Goal: Transaction & Acquisition: Purchase product/service

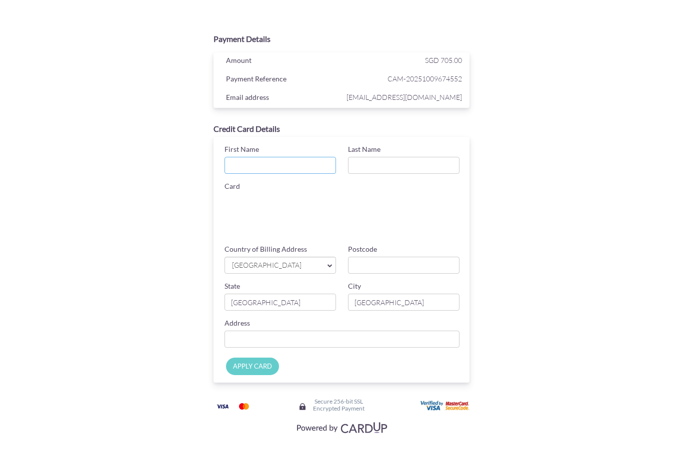
click at [284, 167] on input "First Name" at bounding box center [279, 165] width 111 height 17
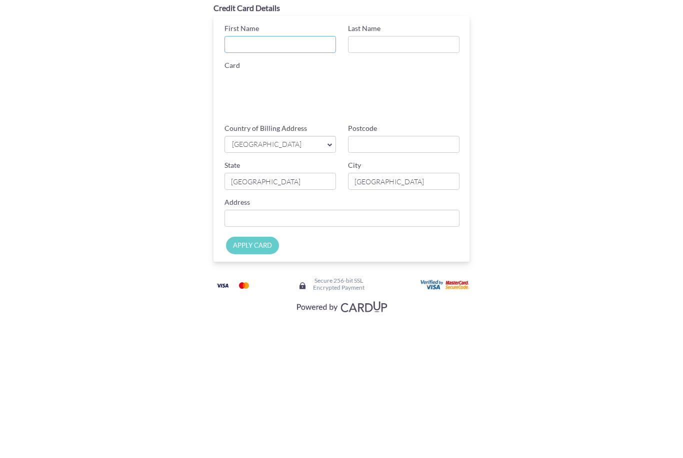
scroll to position [3, 0]
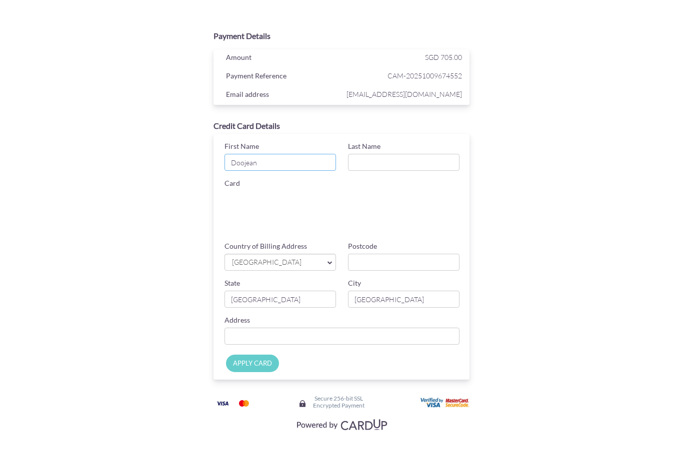
type input "Doojean"
click at [404, 168] on input "Last Name" at bounding box center [403, 162] width 111 height 17
type input "Oh"
click at [276, 270] on link "[GEOGRAPHIC_DATA]" at bounding box center [279, 262] width 111 height 17
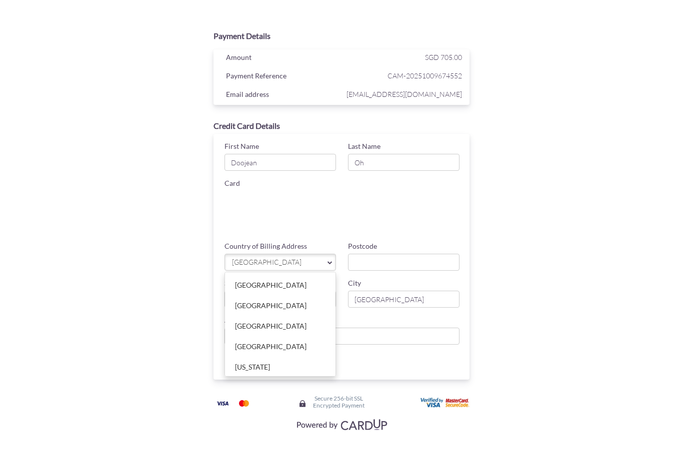
click at [396, 262] on div at bounding box center [341, 229] width 683 height 458
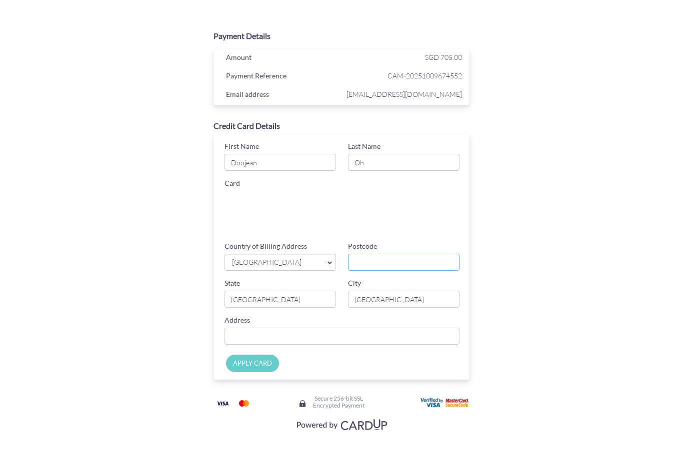
click at [388, 259] on input "Postcode" at bounding box center [403, 262] width 111 height 17
type input "239590"
click at [296, 303] on input "[GEOGRAPHIC_DATA]" at bounding box center [279, 299] width 111 height 17
click at [394, 307] on input "[GEOGRAPHIC_DATA]" at bounding box center [403, 299] width 111 height 17
click at [382, 339] on input "Country of Billing Address" at bounding box center [341, 336] width 235 height 17
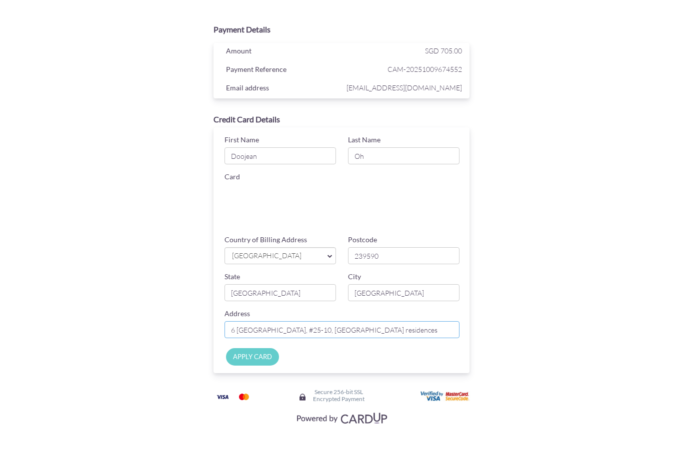
scroll to position [0, 0]
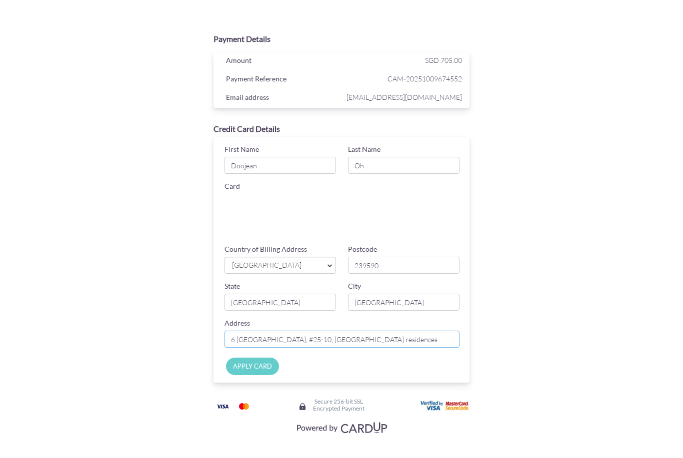
type input "6 [GEOGRAPHIC_DATA], #25-10, [GEOGRAPHIC_DATA] residences"
click at [242, 365] on input "APPLY CARD" at bounding box center [252, 366] width 53 height 17
type input "Applying..."
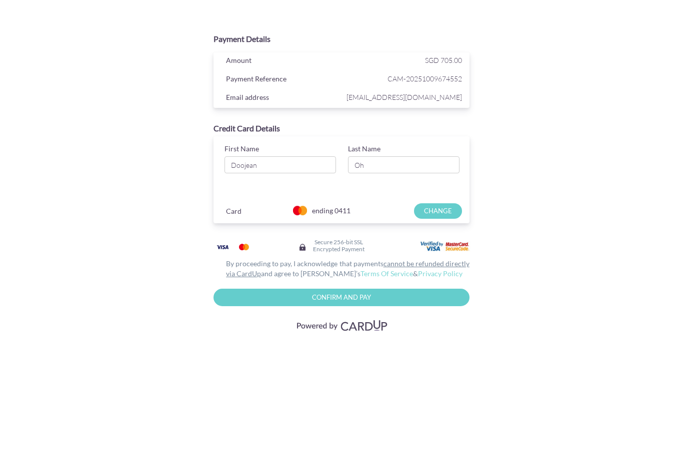
click at [420, 297] on input "Confirm and Pay" at bounding box center [341, 297] width 256 height 17
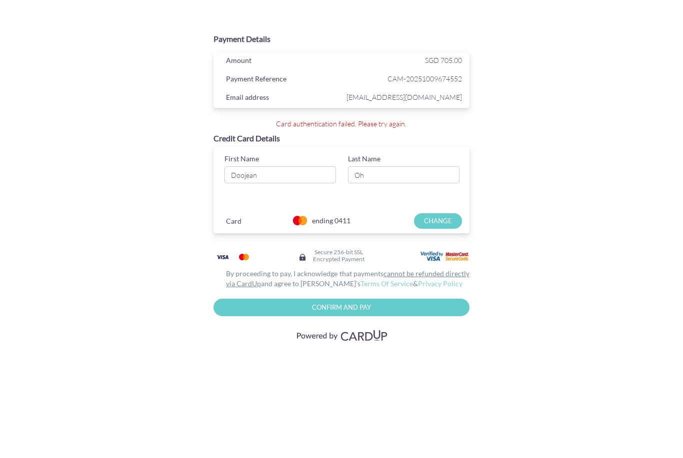
click at [357, 300] on input "Confirm And Pay" at bounding box center [341, 307] width 256 height 17
type input "Please wait..."
